Goal: Task Accomplishment & Management: Manage account settings

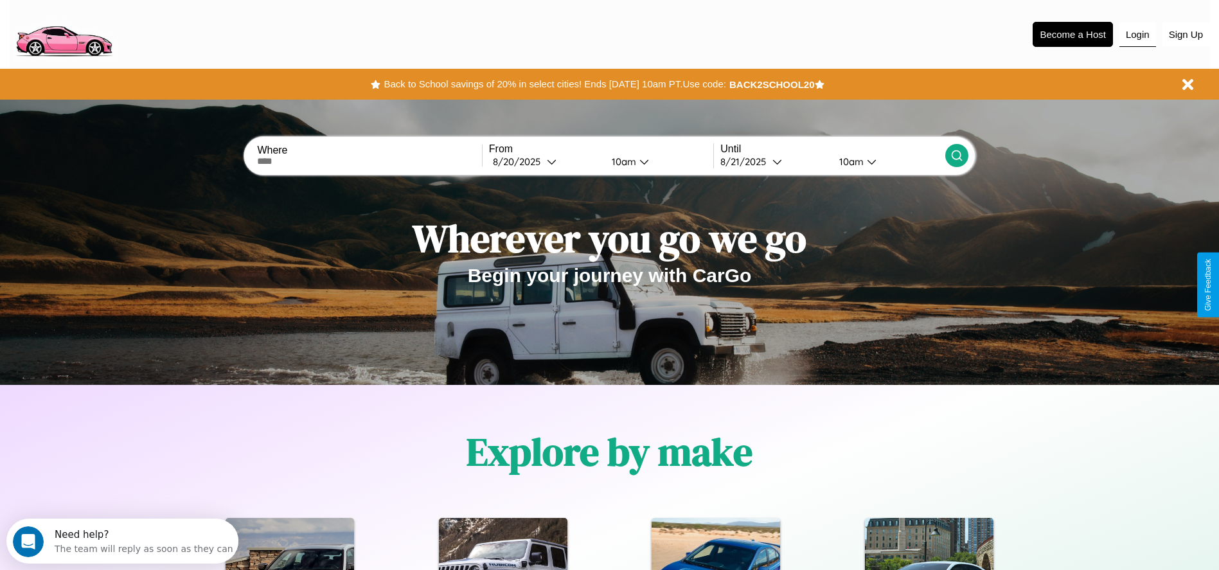
click at [1137, 34] on button "Login" at bounding box center [1137, 34] width 37 height 24
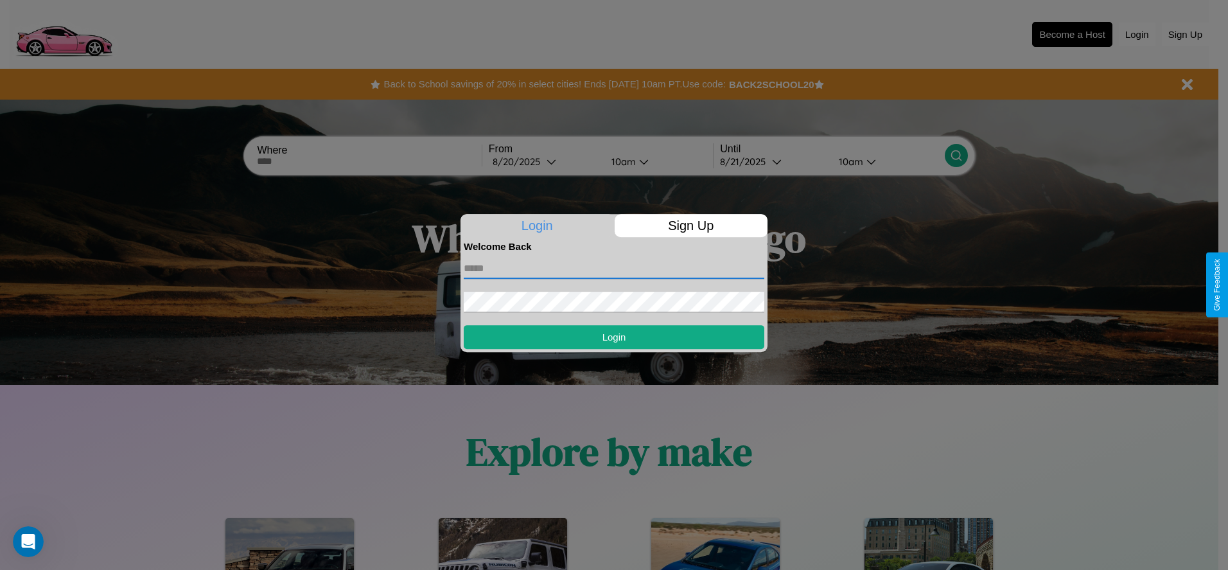
click at [614, 268] on input "text" at bounding box center [614, 268] width 301 height 21
type input "**********"
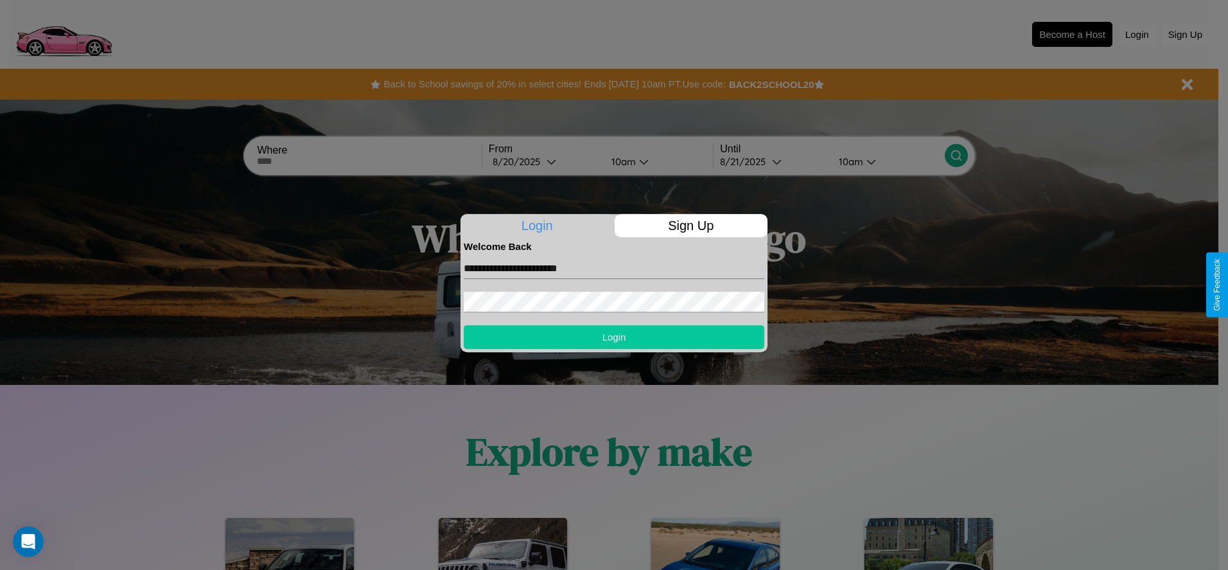
click at [614, 337] on button "Login" at bounding box center [614, 337] width 301 height 24
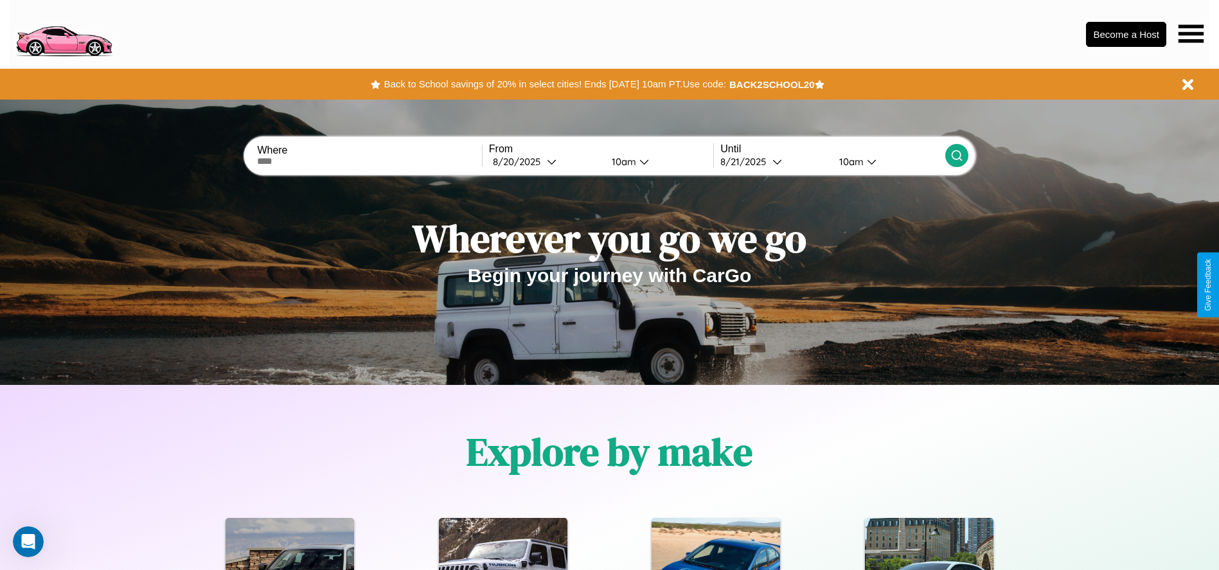
click at [1190, 33] on icon at bounding box center [1190, 33] width 25 height 18
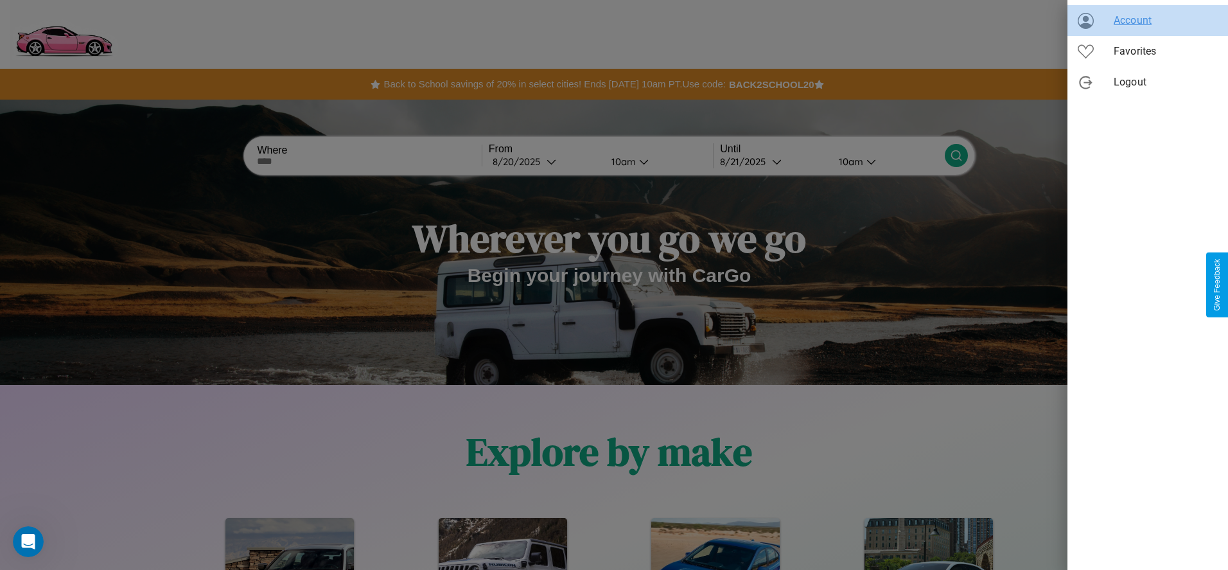
click at [1148, 21] on span "Account" at bounding box center [1166, 20] width 104 height 15
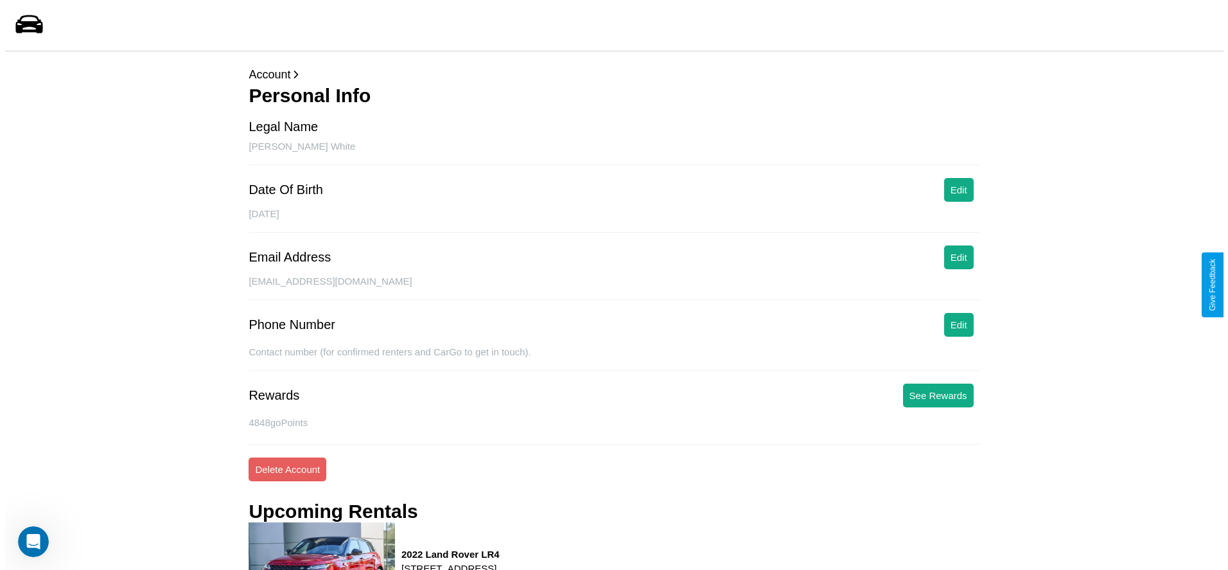
scroll to position [184, 0]
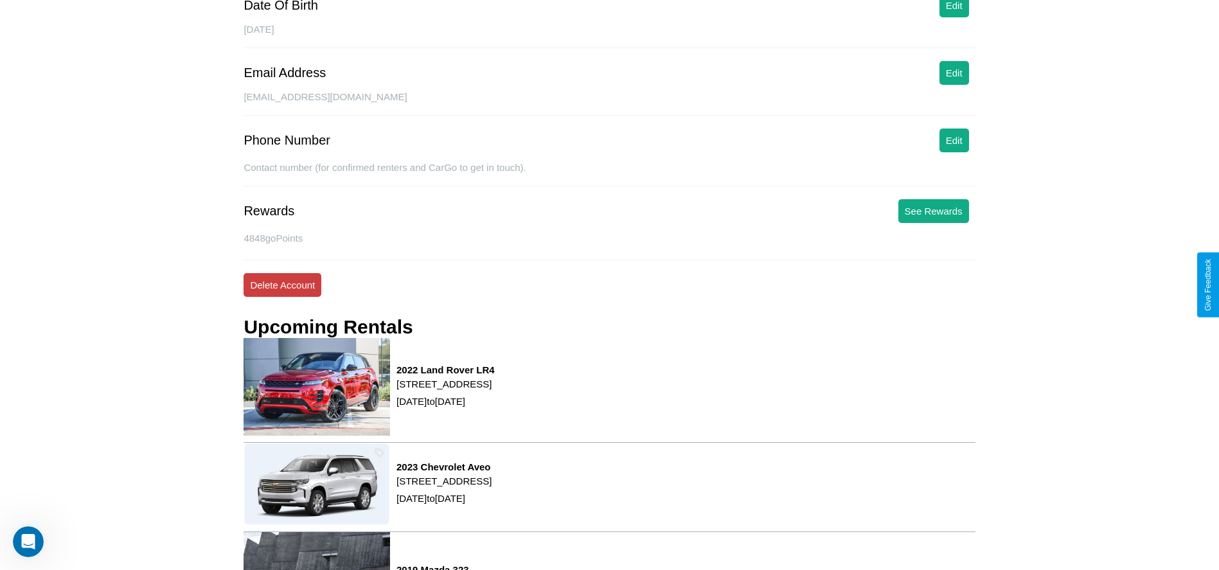
click at [282, 285] on button "Delete Account" at bounding box center [282, 285] width 78 height 24
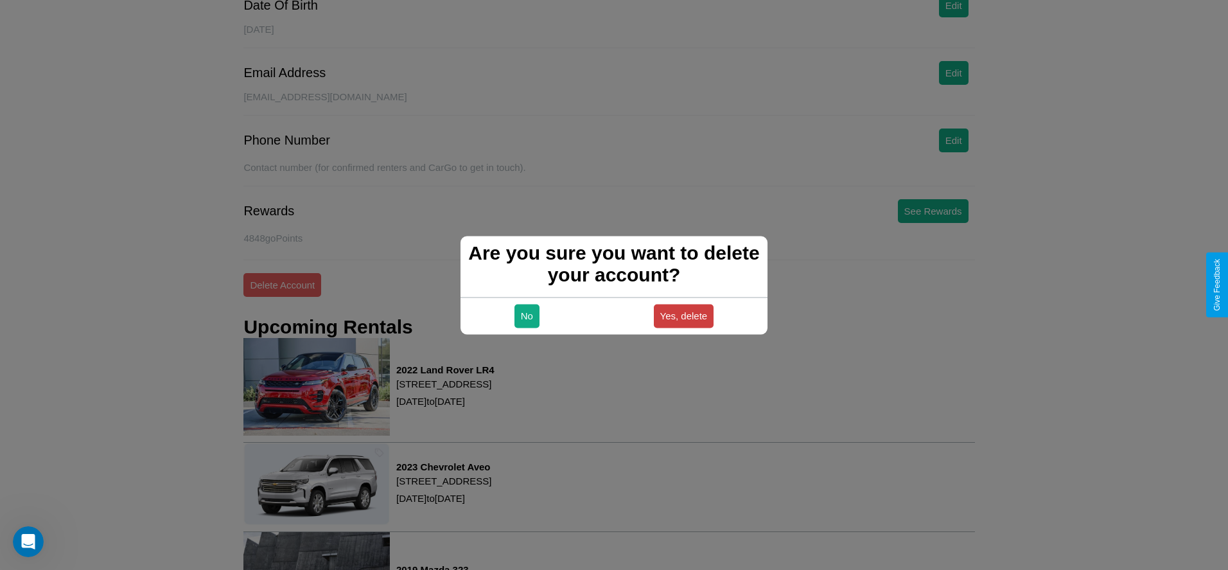
click at [684, 315] on button "Yes, delete" at bounding box center [684, 316] width 60 height 24
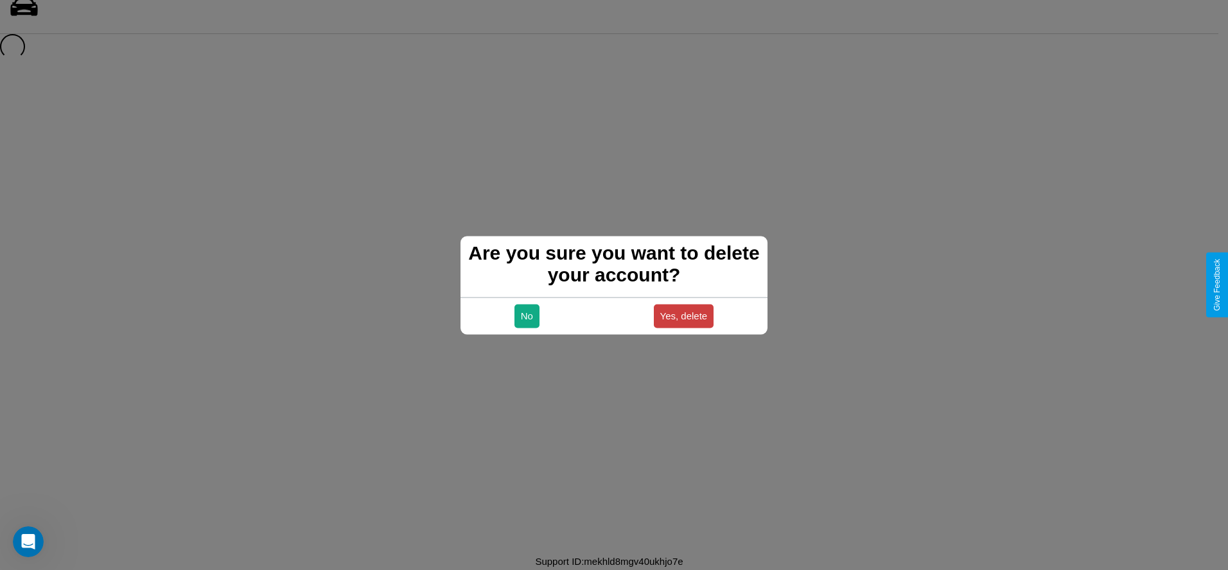
scroll to position [17, 0]
